Goal: Information Seeking & Learning: Check status

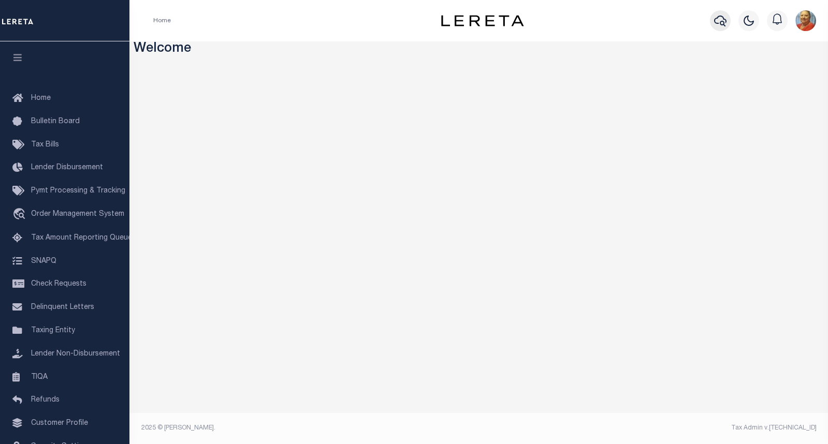
click at [723, 24] on icon "button" at bounding box center [720, 21] width 12 height 12
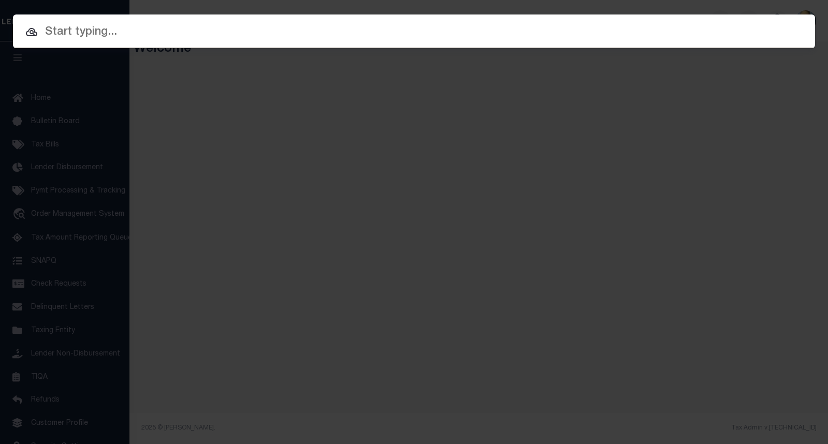
click at [66, 218] on div "Include Loans TBM Customers Borrowers Payments (Lender Non-Disb) Payments (Lend…" at bounding box center [414, 222] width 828 height 444
click at [88, 31] on input "text" at bounding box center [414, 32] width 802 height 18
paste input "2171791"
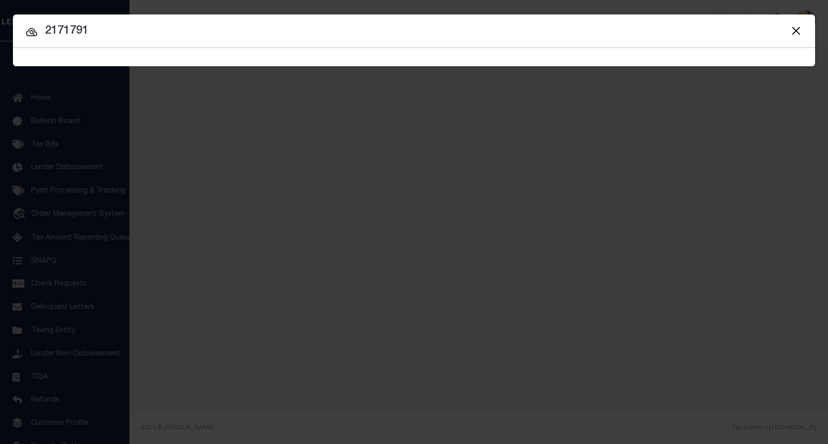
type input "2171791"
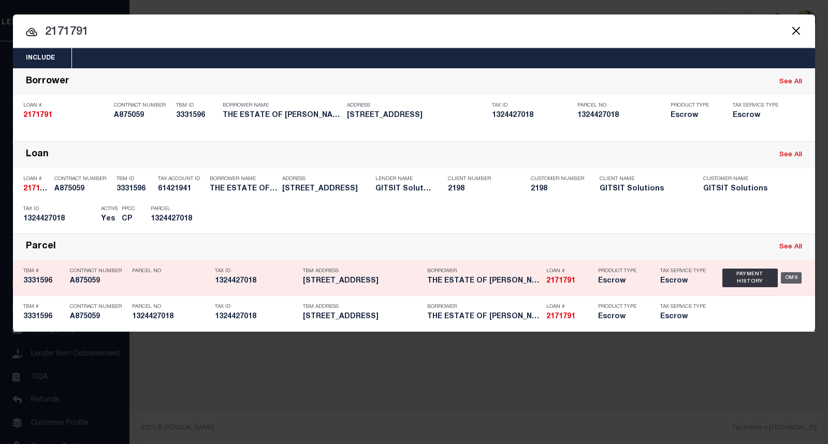
click at [788, 279] on div "OMS" at bounding box center [791, 277] width 21 height 11
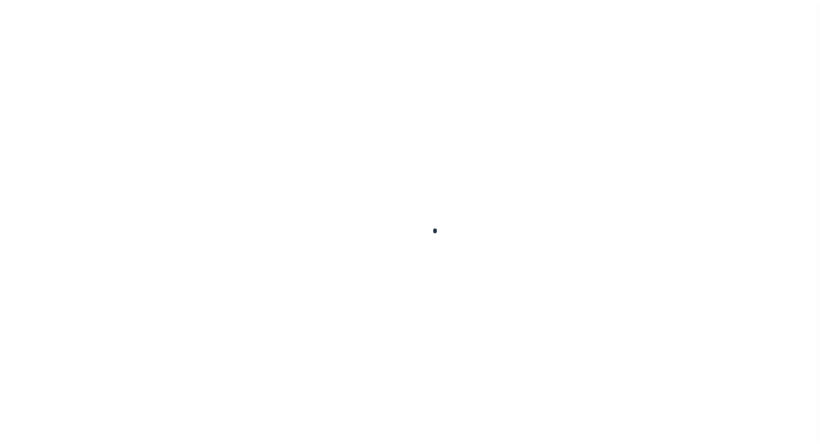
type input "2171791"
type input "THE ESTATE OF [PERSON_NAME]"
select select
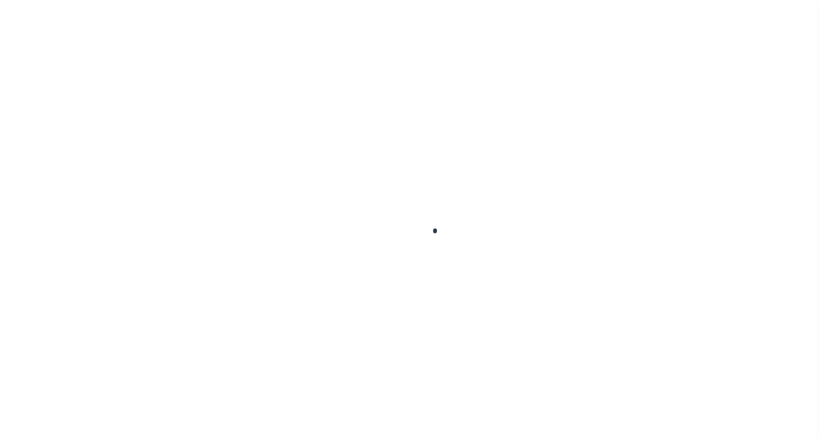
select select "Escrow"
type input "[STREET_ADDRESS]"
select select
type input "[GEOGRAPHIC_DATA] IL 61615"
select select
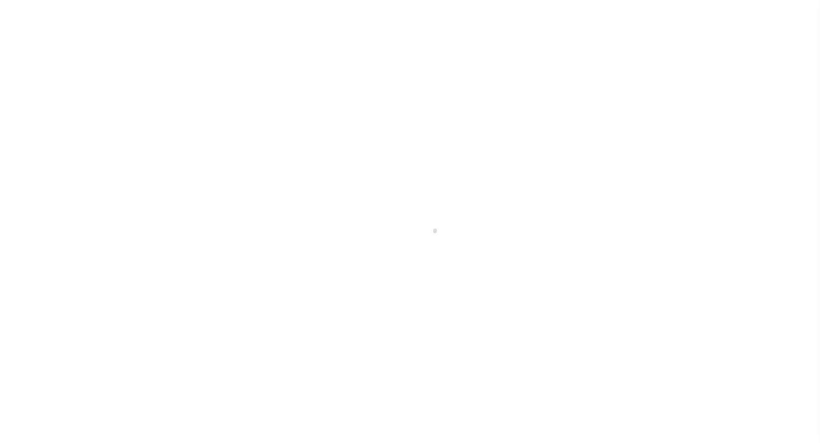
type textarea "6/26/25"
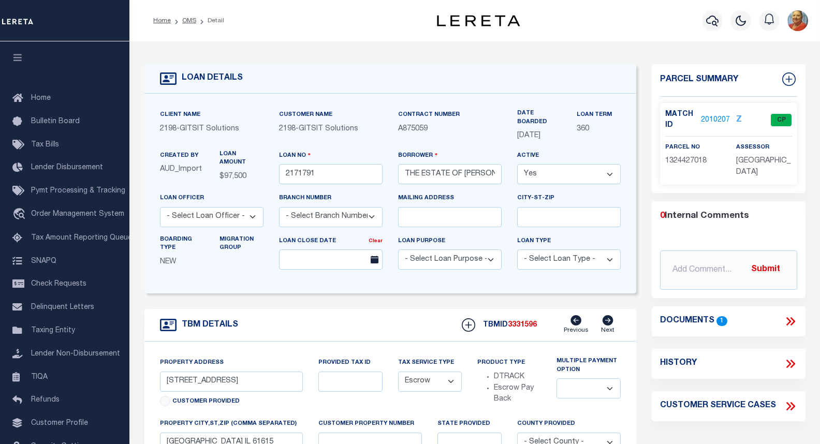
click at [717, 115] on link "2010207" at bounding box center [715, 120] width 29 height 11
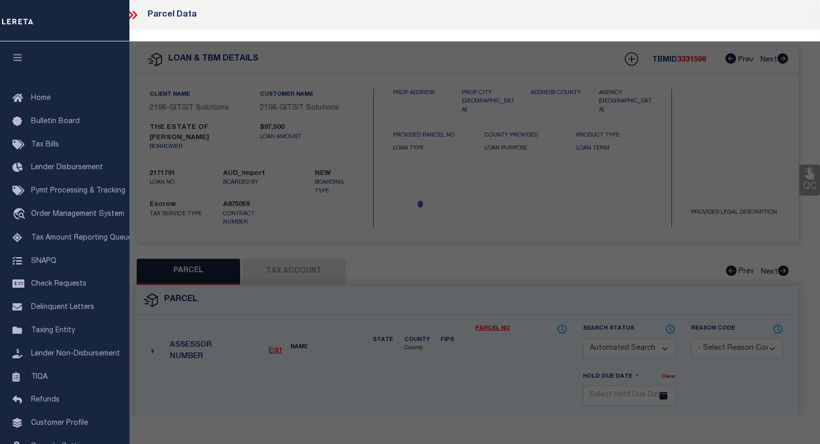
checkbox input "false"
select select "CP"
type input "FRITSCH, WALTER A JR"
select select "AGW"
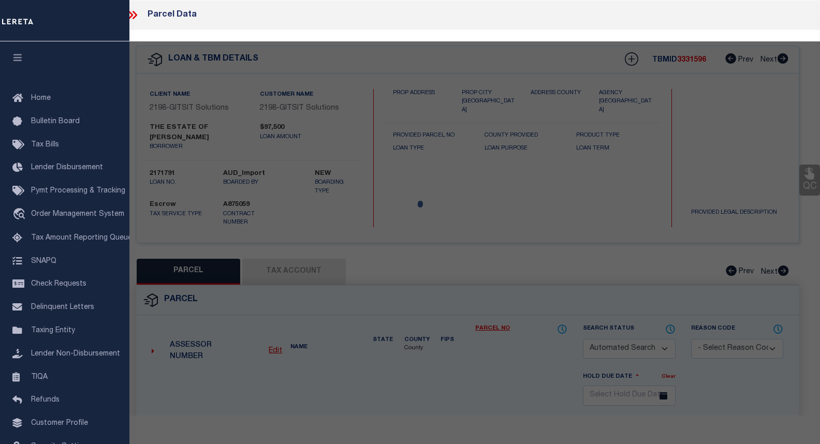
select select
type input "3201 W SYLVAN LN"
checkbox input "false"
type input "PEORIA, IL 61614"
type textarea "GOLDEN ACRES SE 1/4 SEC 24-9-7E LOT 23 BLK 7"
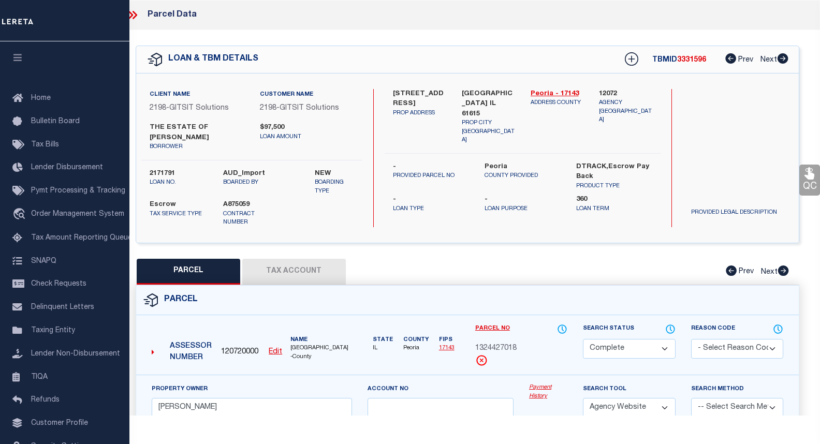
click at [534, 384] on link "Payment History" at bounding box center [548, 392] width 38 height 17
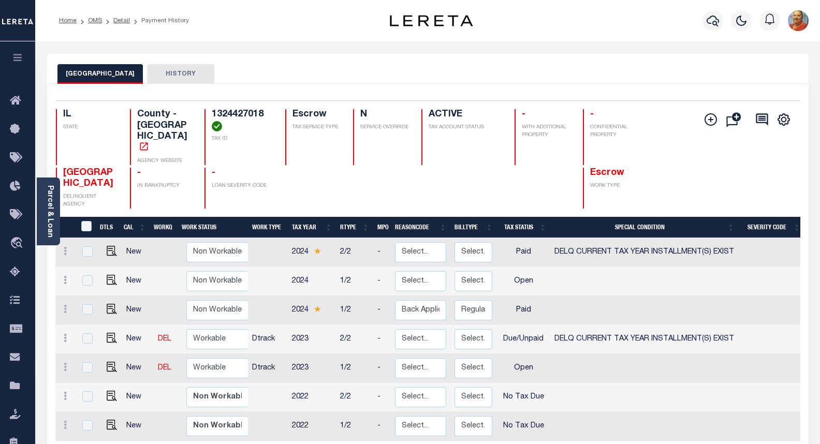
click at [159, 296] on td at bounding box center [168, 310] width 29 height 29
checkbox input "true"
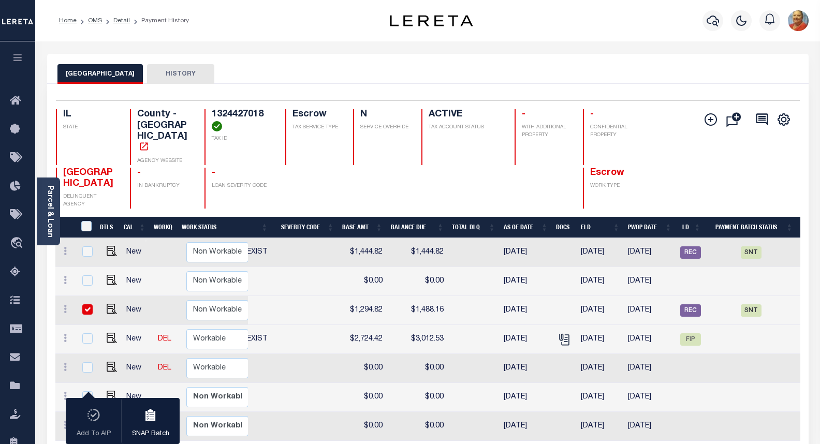
scroll to position [0, 467]
click at [160, 296] on td at bounding box center [168, 310] width 29 height 29
checkbox input "false"
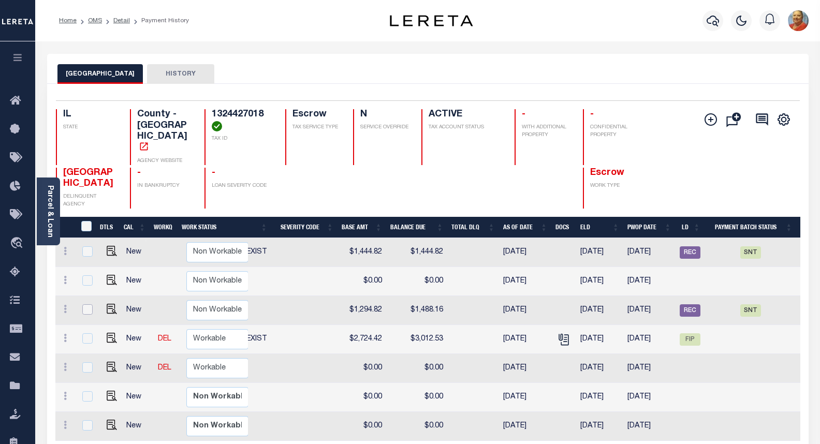
click at [88, 305] on input "checkbox" at bounding box center [87, 310] width 10 height 10
checkbox input "true"
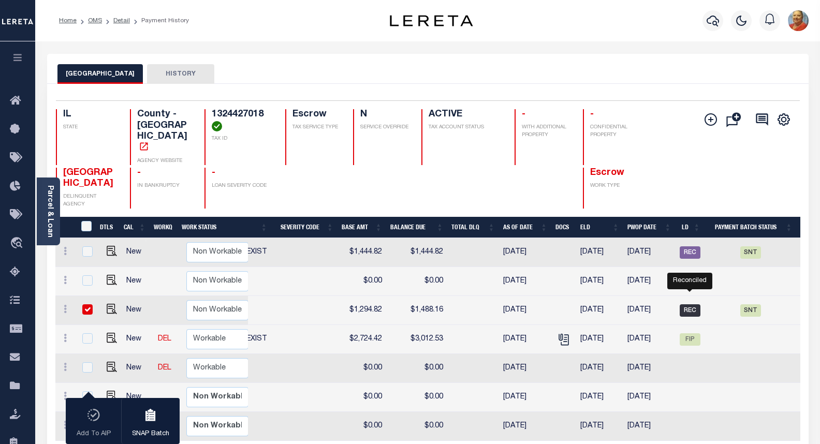
click at [689, 305] on span "REC" at bounding box center [690, 311] width 21 height 12
checkbox input "false"
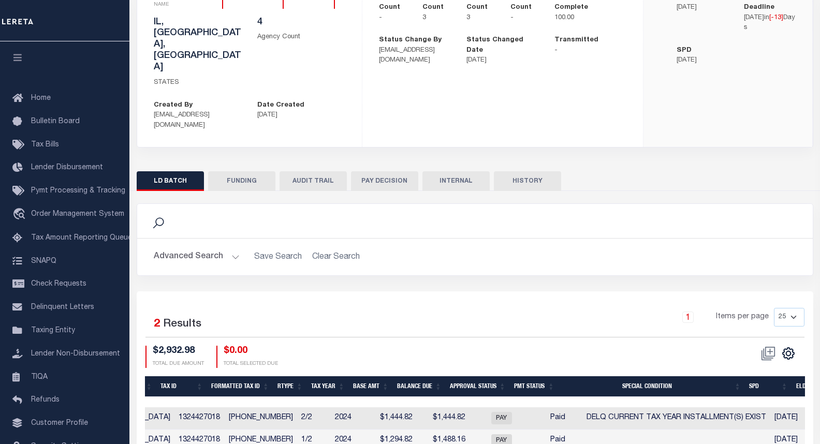
scroll to position [0, 463]
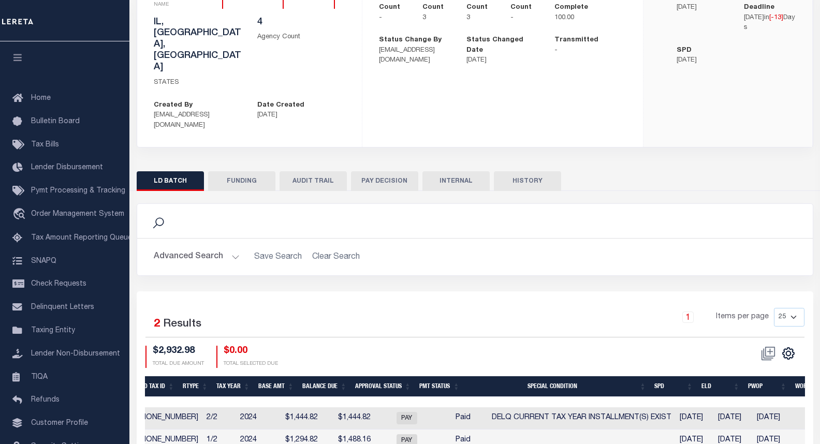
click at [375, 430] on td "PAY" at bounding box center [407, 441] width 64 height 22
checkbox input "true"
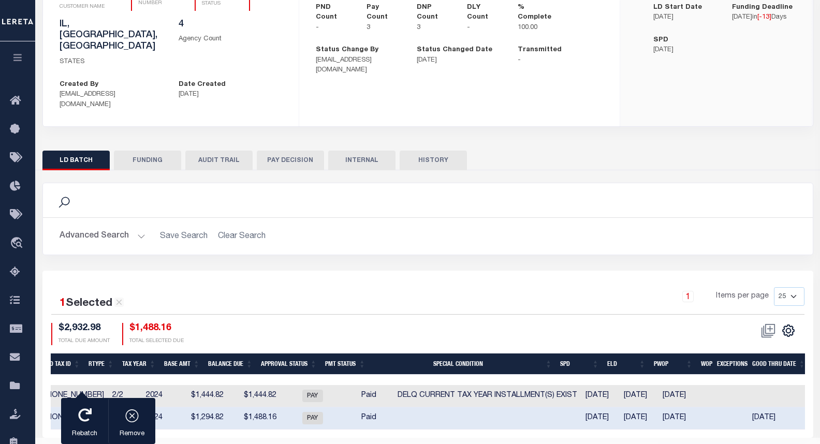
click at [424, 151] on button "HISTORY" at bounding box center [433, 161] width 67 height 20
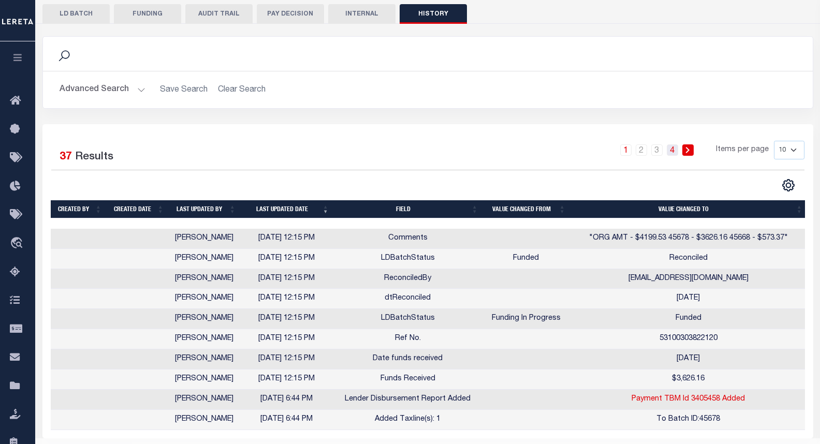
click at [675, 144] on link "4" at bounding box center [672, 149] width 11 height 11
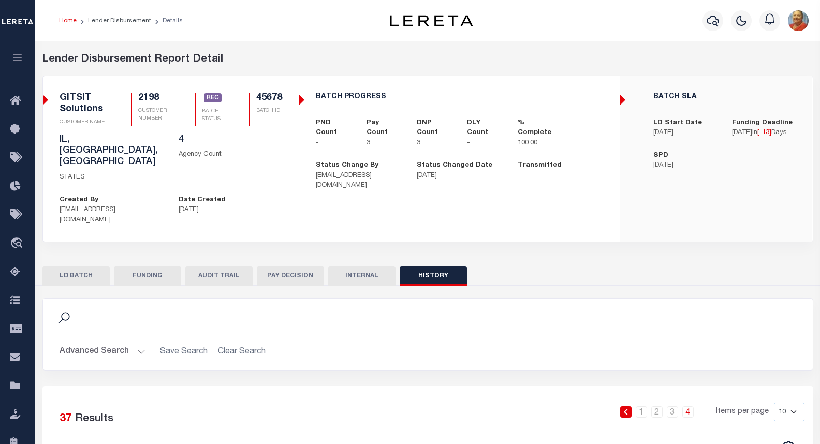
click at [71, 23] on link "Home" at bounding box center [68, 21] width 18 height 6
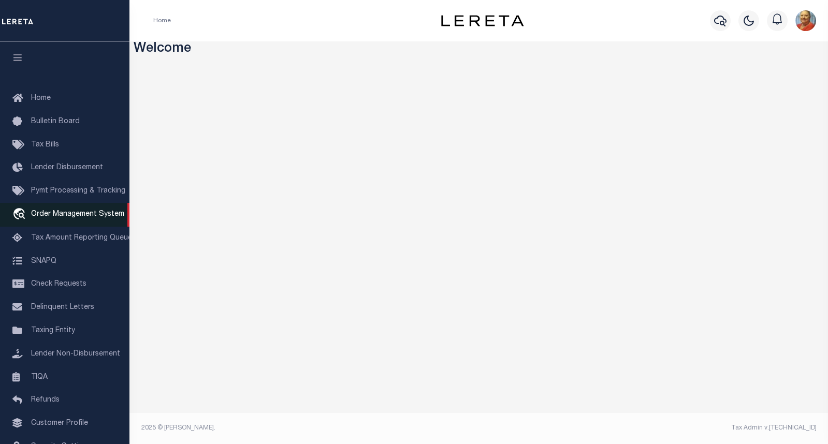
click at [67, 216] on span "Order Management System" at bounding box center [77, 214] width 93 height 7
